Goal: Task Accomplishment & Management: Use online tool/utility

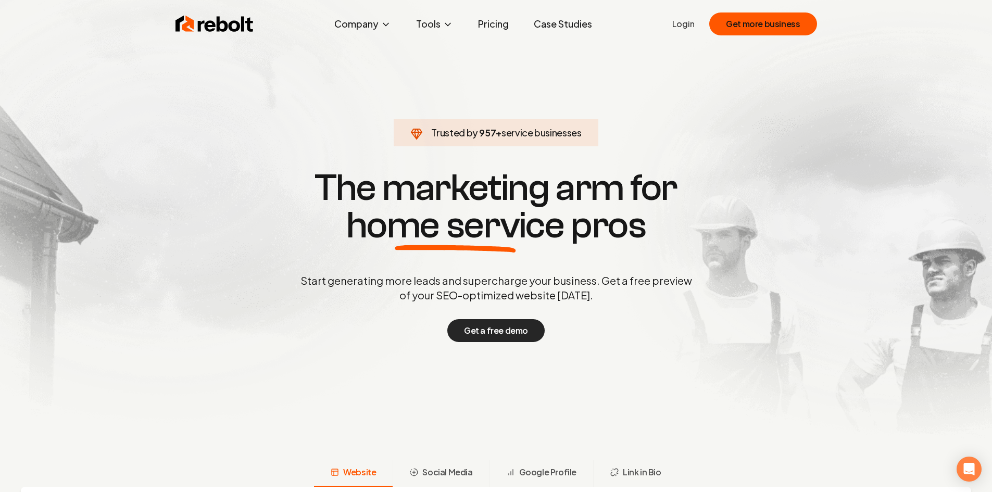
click at [521, 328] on button "Get a free demo" at bounding box center [495, 330] width 97 height 23
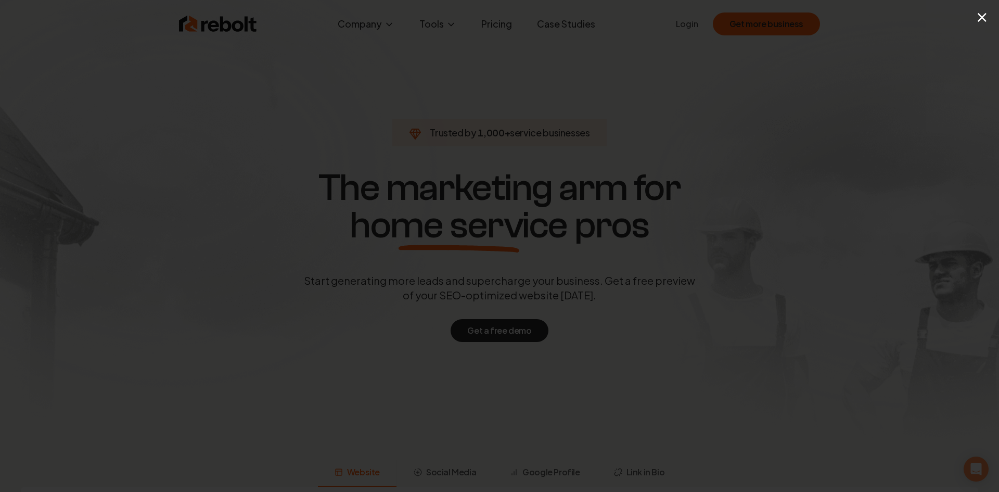
click at [989, 17] on div "×" at bounding box center [992, 16] width 13 height 23
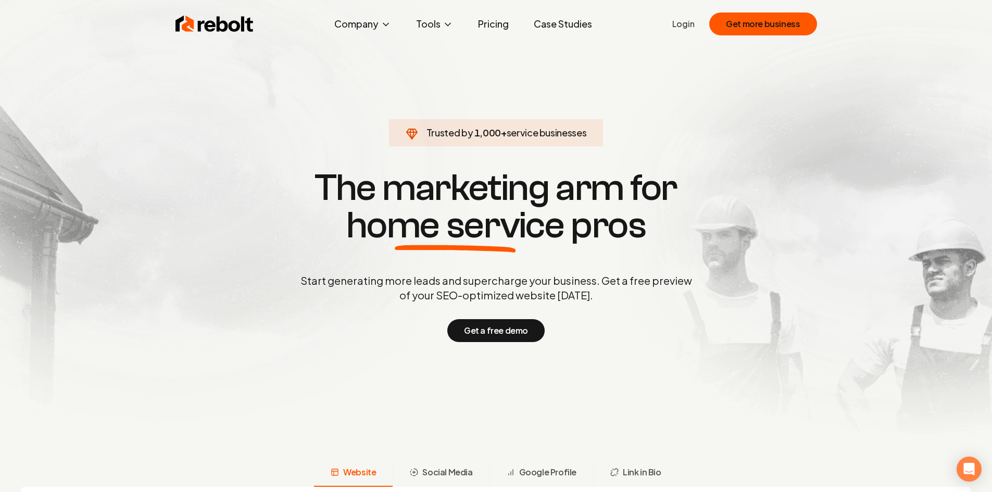
click at [690, 27] on link "Login" at bounding box center [683, 24] width 22 height 12
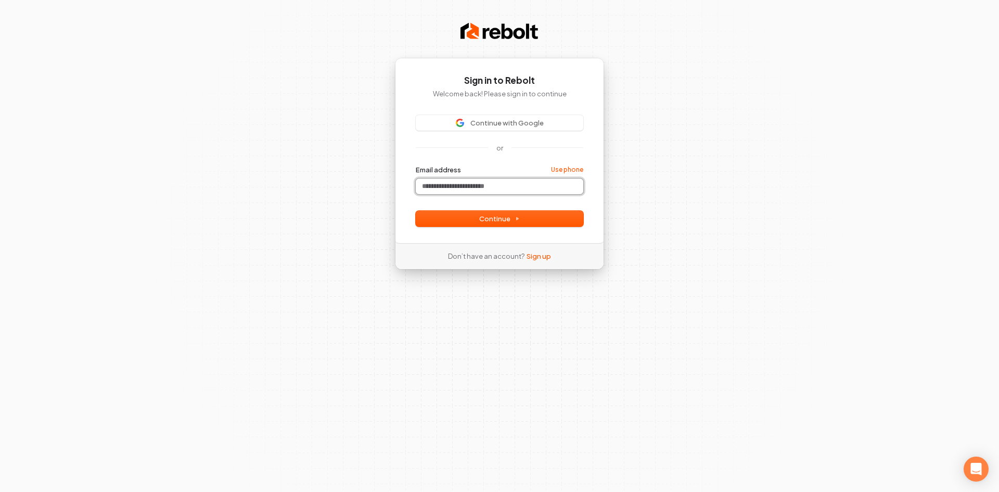
click at [484, 186] on input "Email address" at bounding box center [500, 187] width 168 height 16
click at [497, 221] on span "Continue" at bounding box center [499, 218] width 41 height 9
type input "**********"
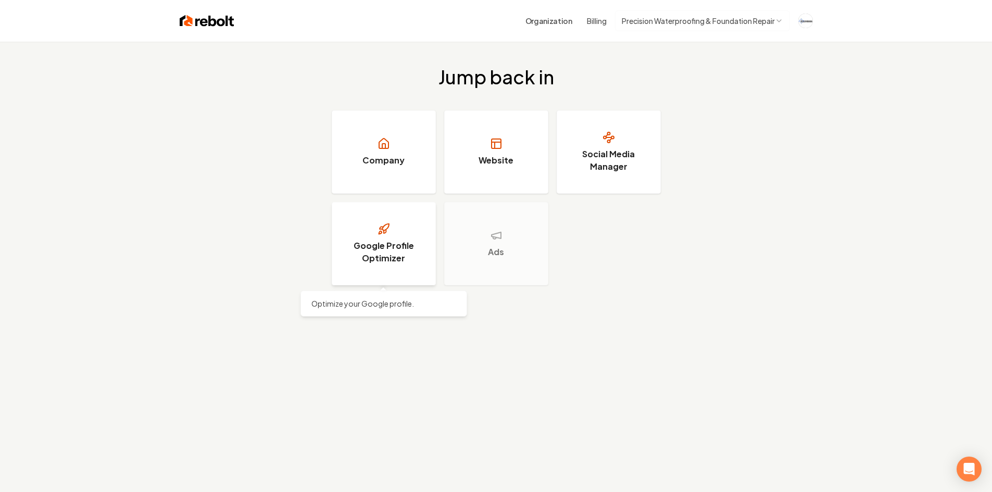
click at [389, 235] on link "Google Profile Optimizer" at bounding box center [384, 243] width 104 height 83
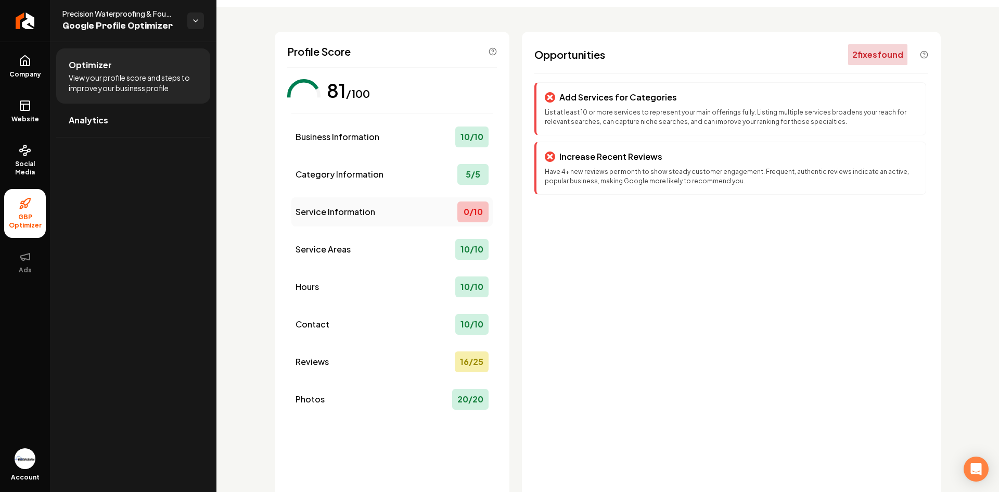
scroll to position [52, 0]
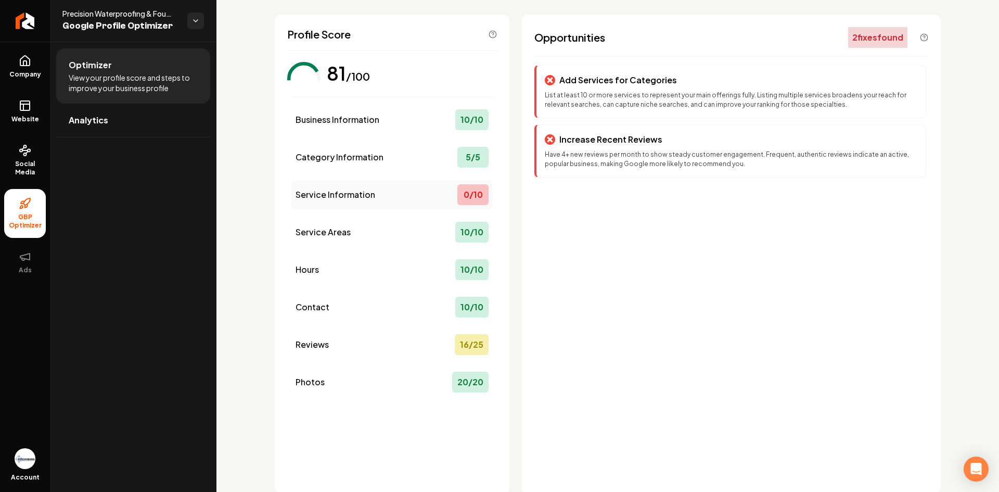
click at [360, 198] on span "Service Information" at bounding box center [336, 194] width 80 height 12
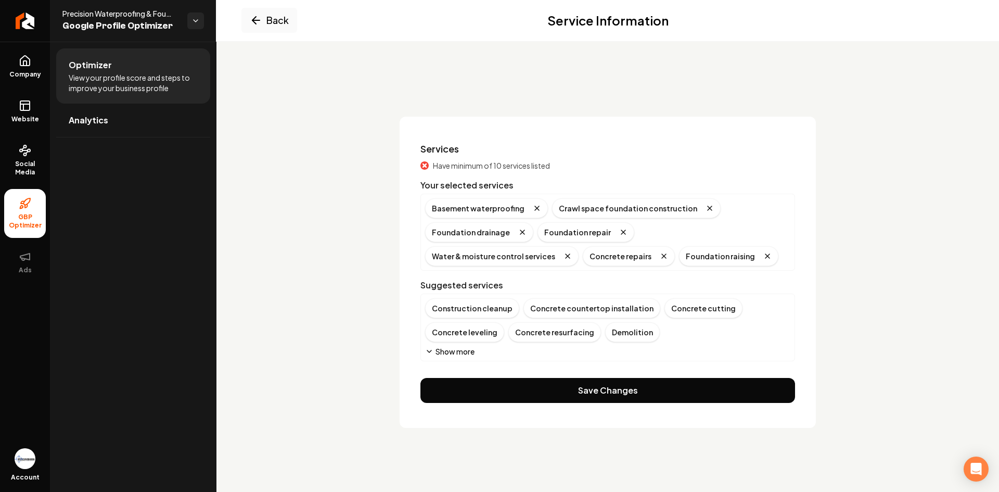
click at [454, 350] on button "Show more" at bounding box center [449, 351] width 49 height 10
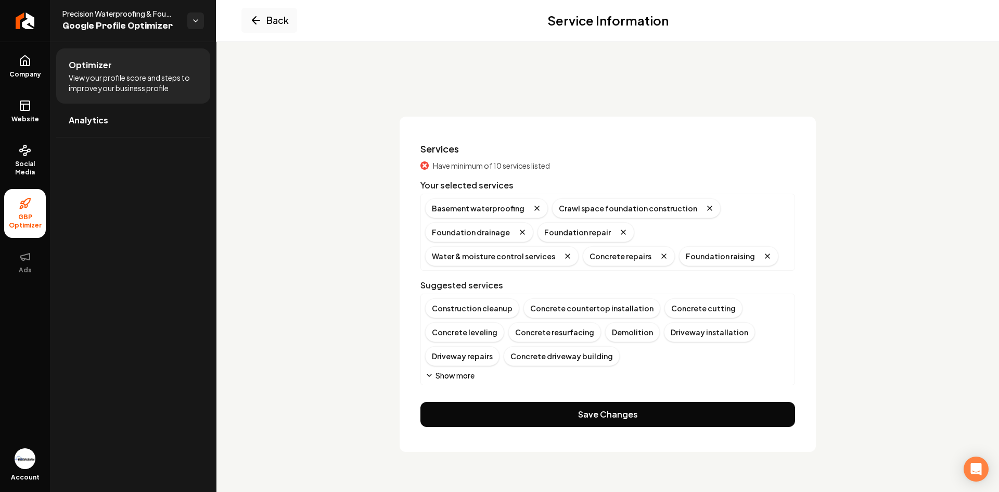
click at [459, 377] on button "Show more" at bounding box center [449, 375] width 49 height 10
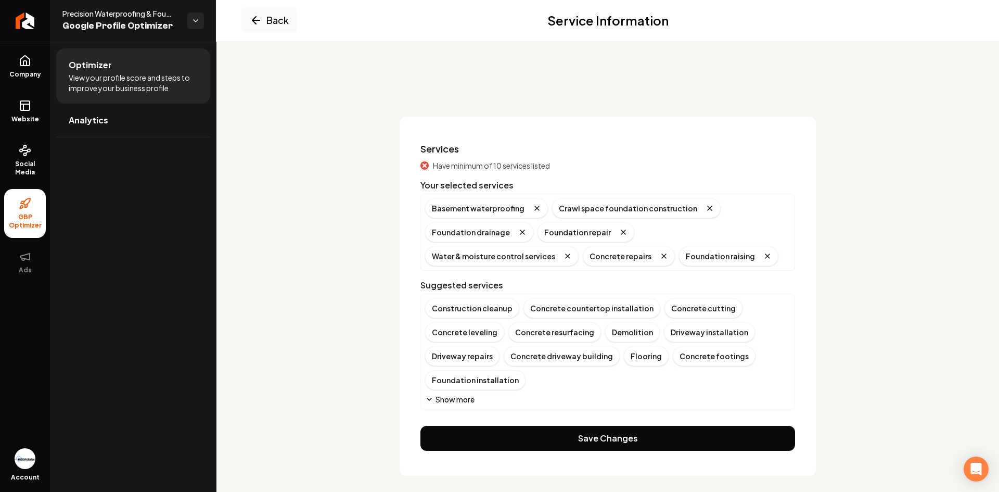
click at [457, 401] on button "Show more" at bounding box center [449, 399] width 49 height 10
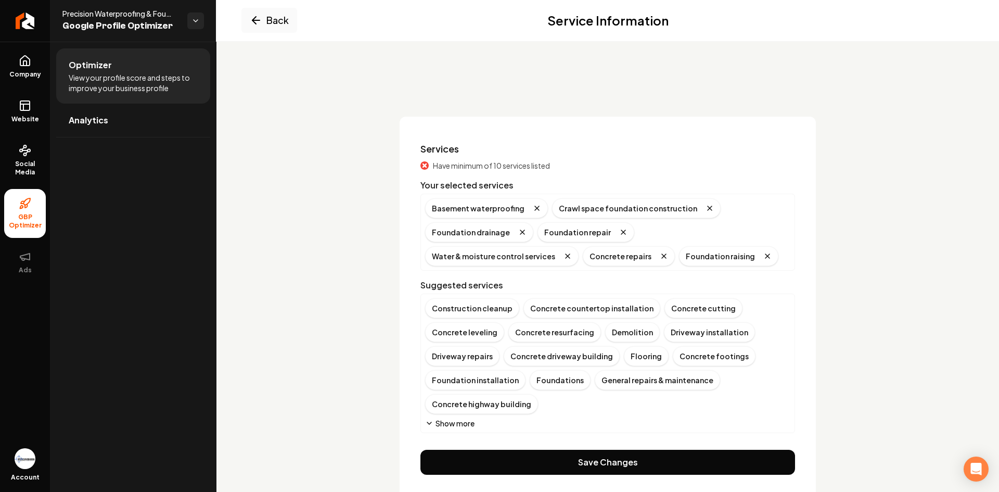
click at [462, 423] on button "Show more" at bounding box center [449, 423] width 49 height 10
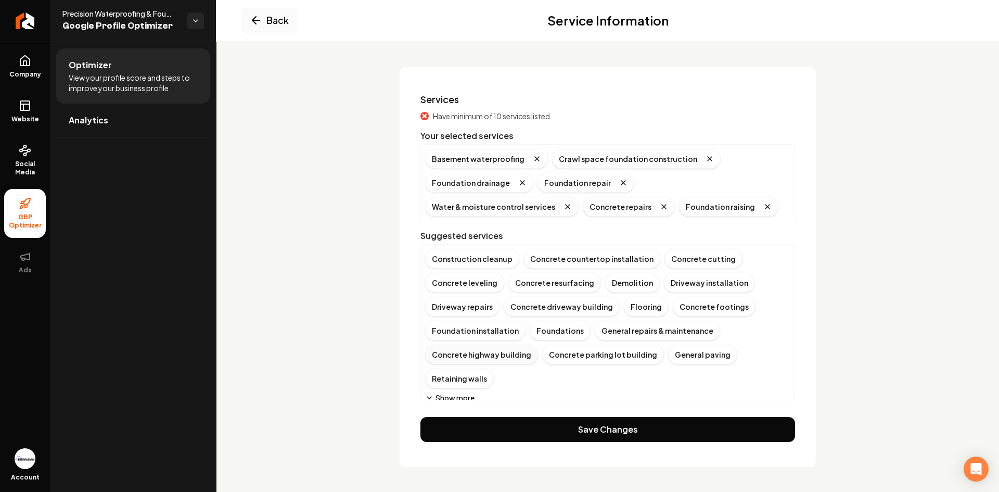
scroll to position [7, 0]
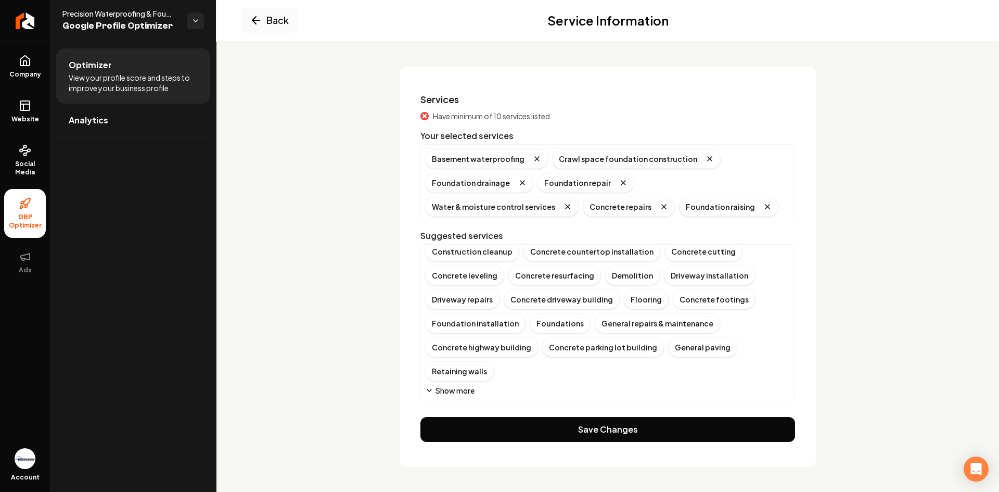
click at [459, 391] on button "Show more" at bounding box center [449, 390] width 49 height 10
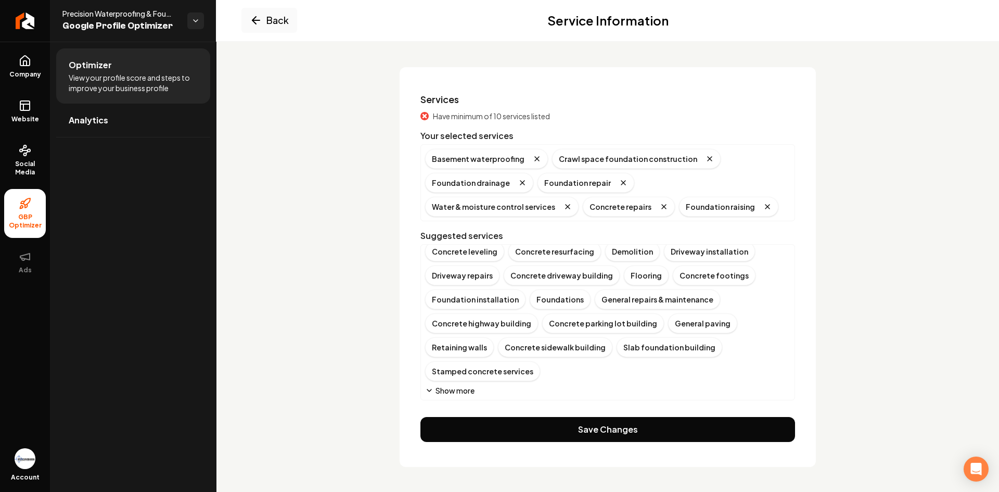
click at [462, 389] on button "Show more" at bounding box center [449, 390] width 49 height 10
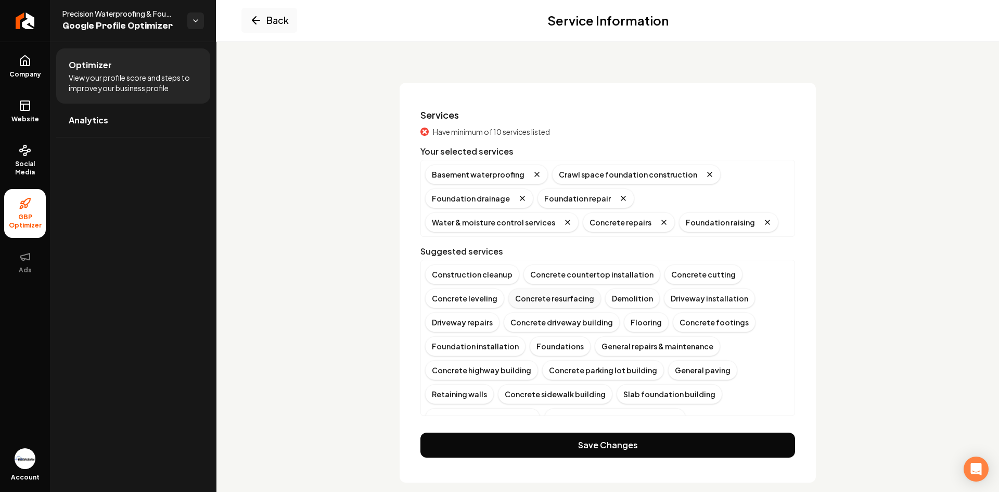
scroll to position [49, 0]
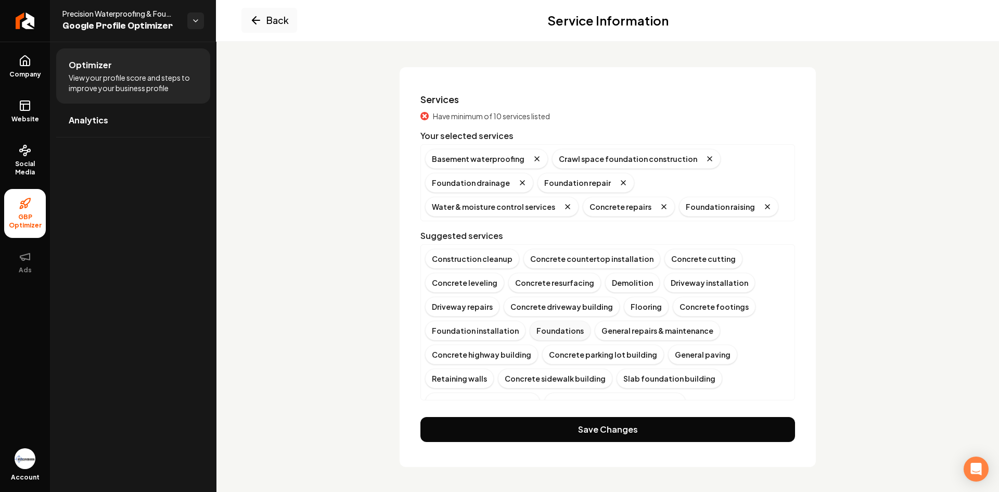
click at [560, 337] on div "Foundations" at bounding box center [560, 331] width 61 height 20
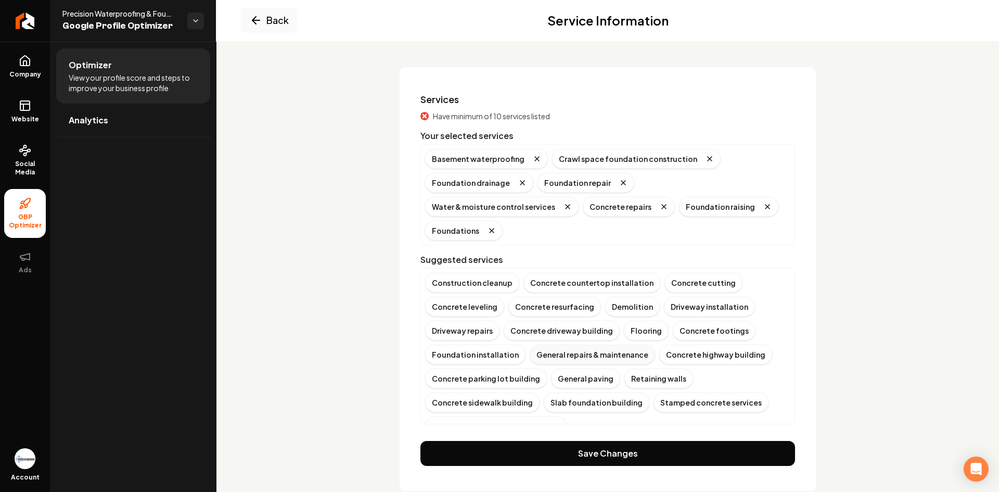
click at [582, 345] on div "General repairs & maintenance" at bounding box center [592, 355] width 125 height 20
click at [466, 333] on div "Driveway repairs" at bounding box center [462, 331] width 74 height 20
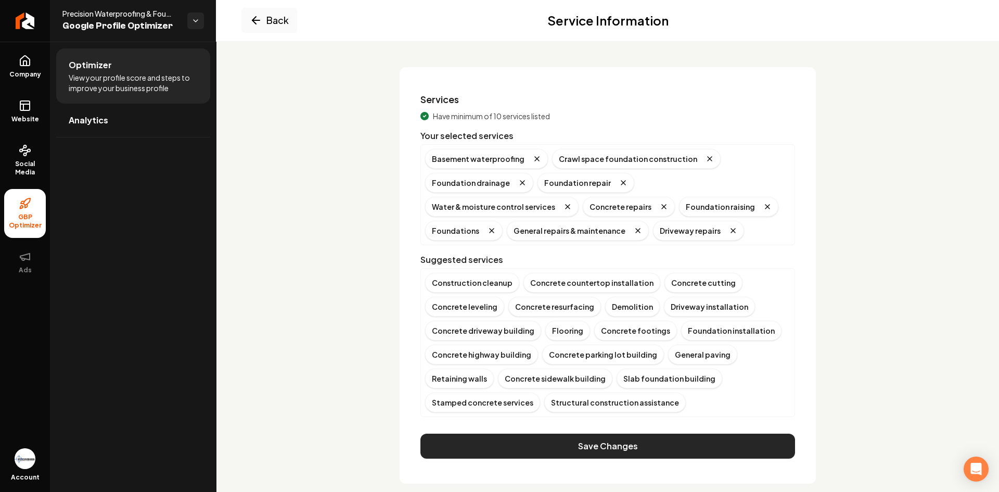
click at [632, 446] on button "Save Changes" at bounding box center [608, 446] width 375 height 25
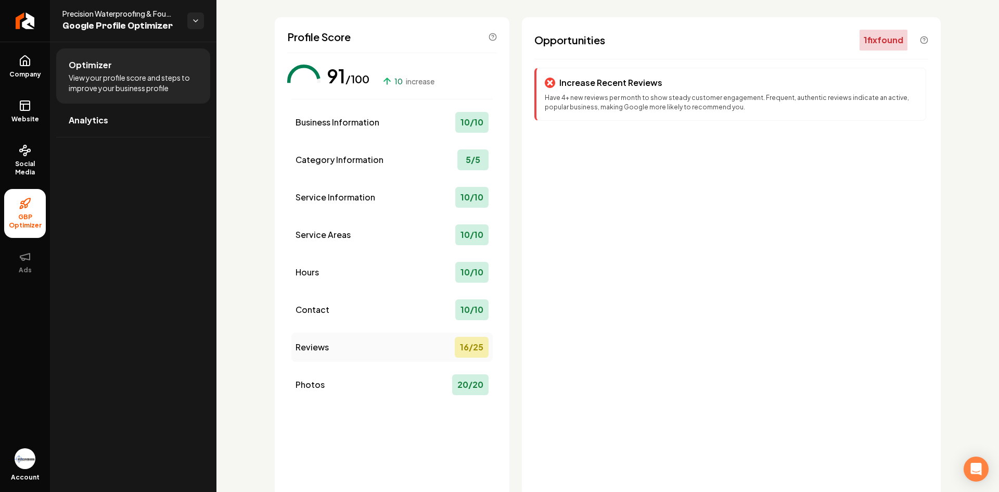
click at [441, 345] on div "Reviews 16 / 25" at bounding box center [391, 347] width 201 height 29
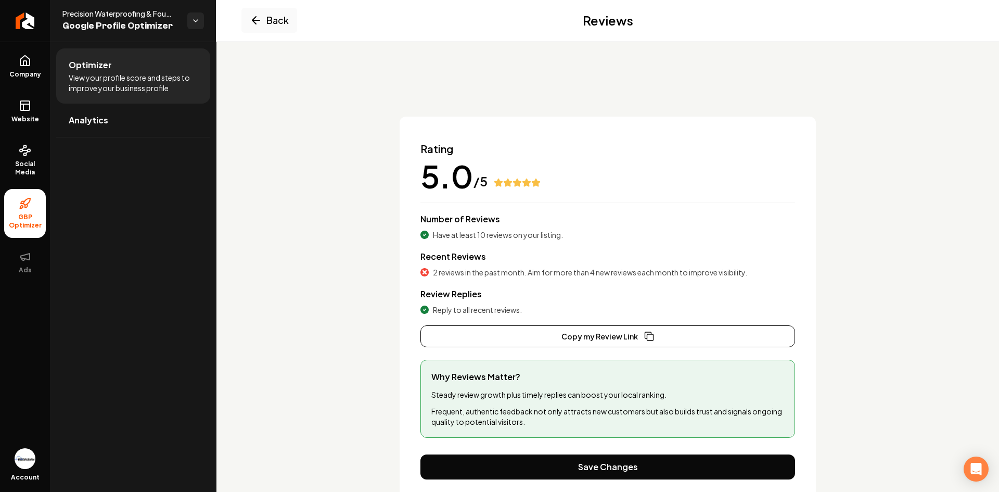
scroll to position [37, 0]
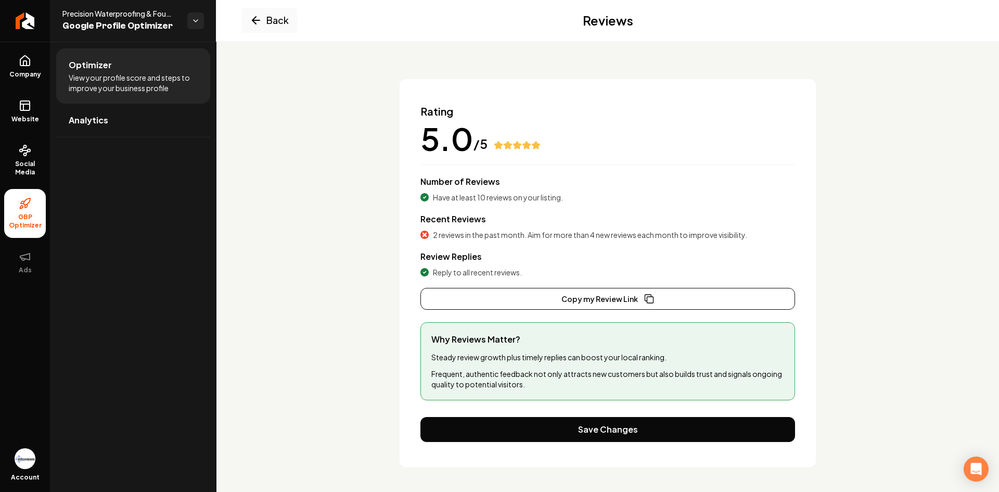
click at [119, 82] on span "View your profile score and steps to improve your business profile" at bounding box center [133, 82] width 129 height 21
click at [21, 215] on span "GBP Optimizer" at bounding box center [25, 221] width 42 height 17
